Goal: Navigation & Orientation: Go to known website

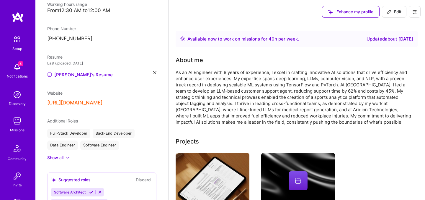
scroll to position [46, 0]
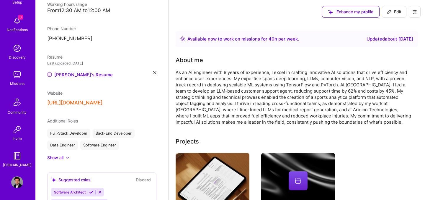
click at [417, 13] on icon at bounding box center [415, 11] width 5 height 5
click at [390, 56] on button "Log Out" at bounding box center [399, 55] width 44 height 15
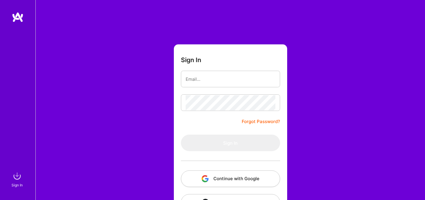
click at [214, 172] on button "Continue with Google" at bounding box center [230, 178] width 99 height 17
